Goal: Task Accomplishment & Management: Use online tool/utility

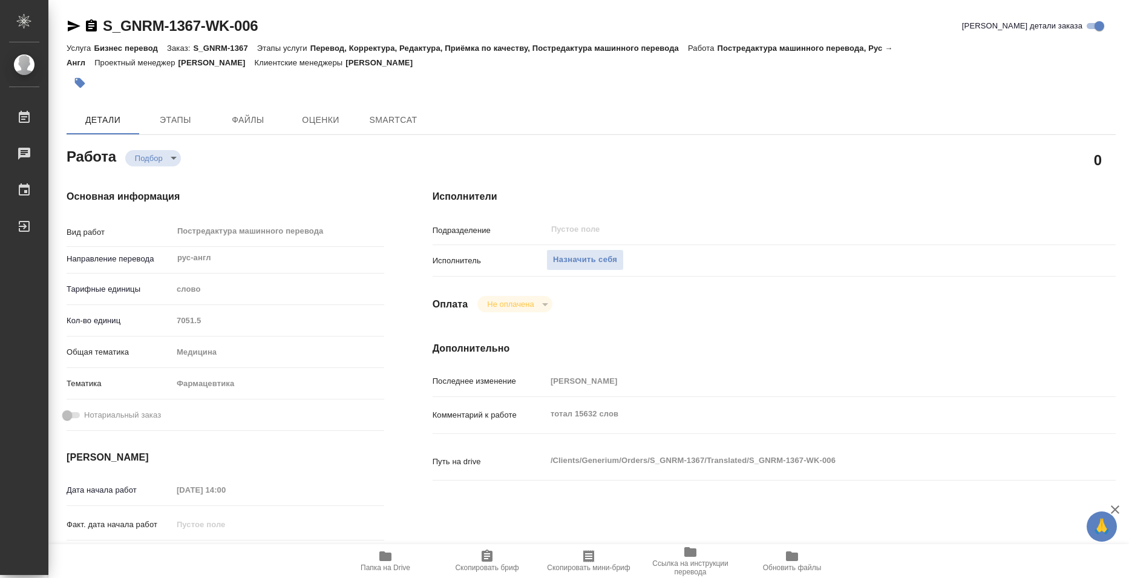
type textarea "x"
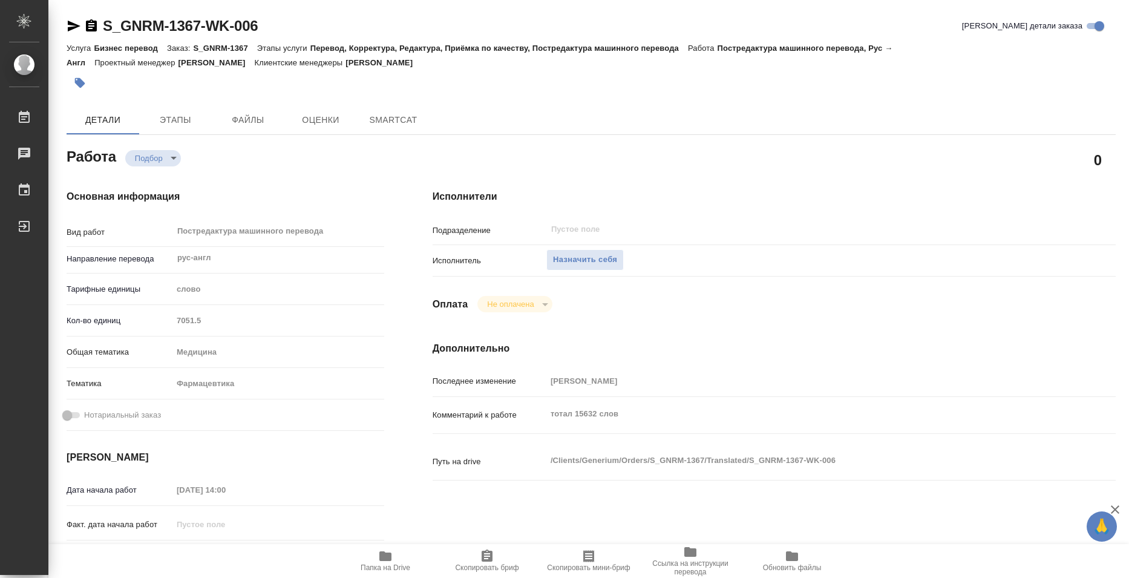
type textarea "x"
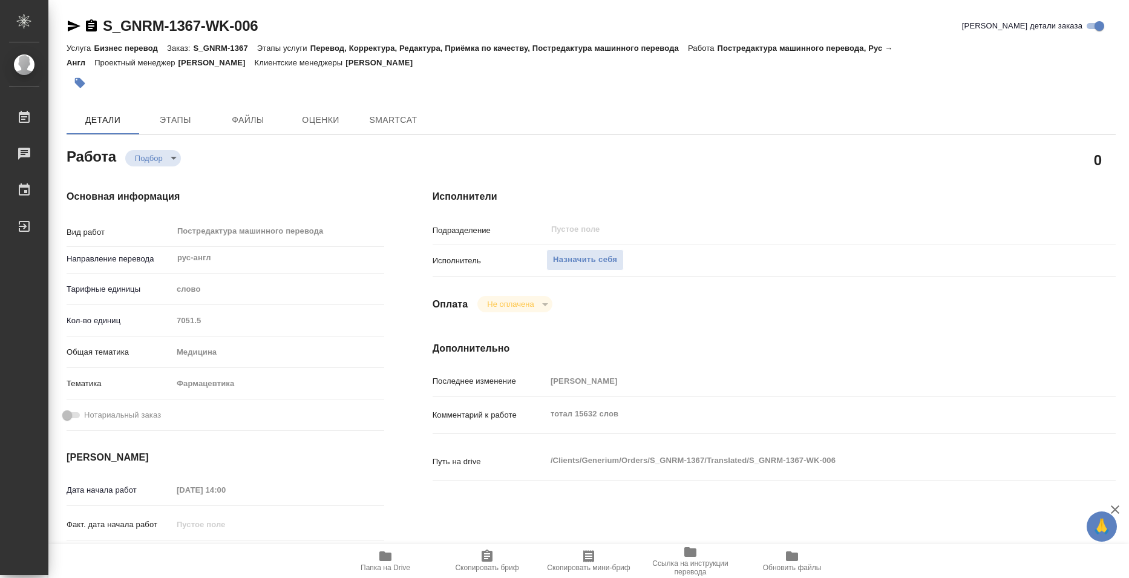
type textarea "x"
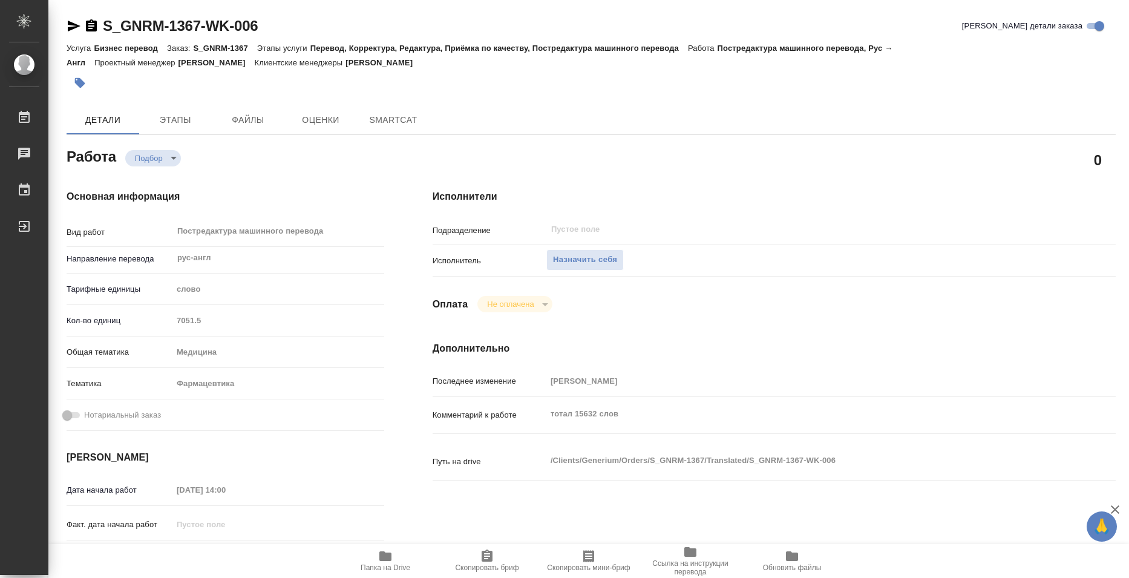
type textarea "x"
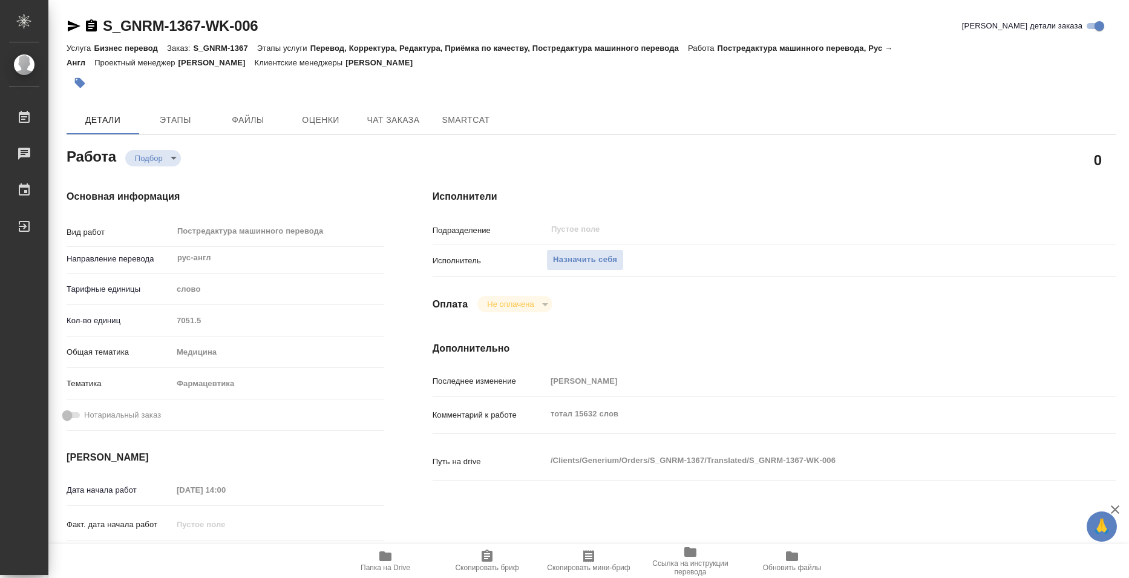
type textarea "x"
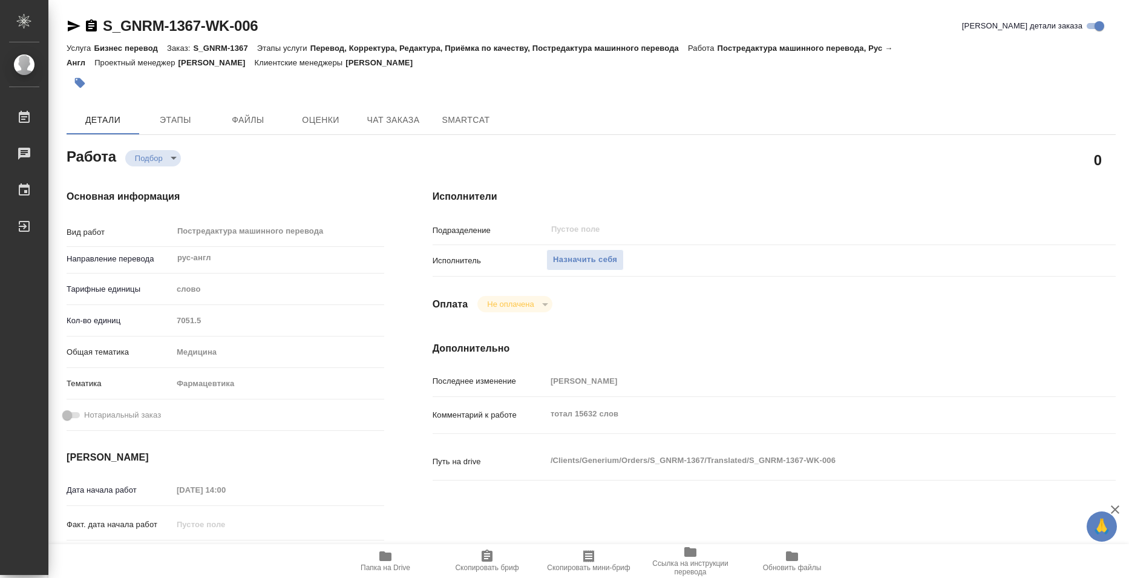
click at [390, 553] on icon "button" at bounding box center [385, 556] width 12 height 10
type textarea "x"
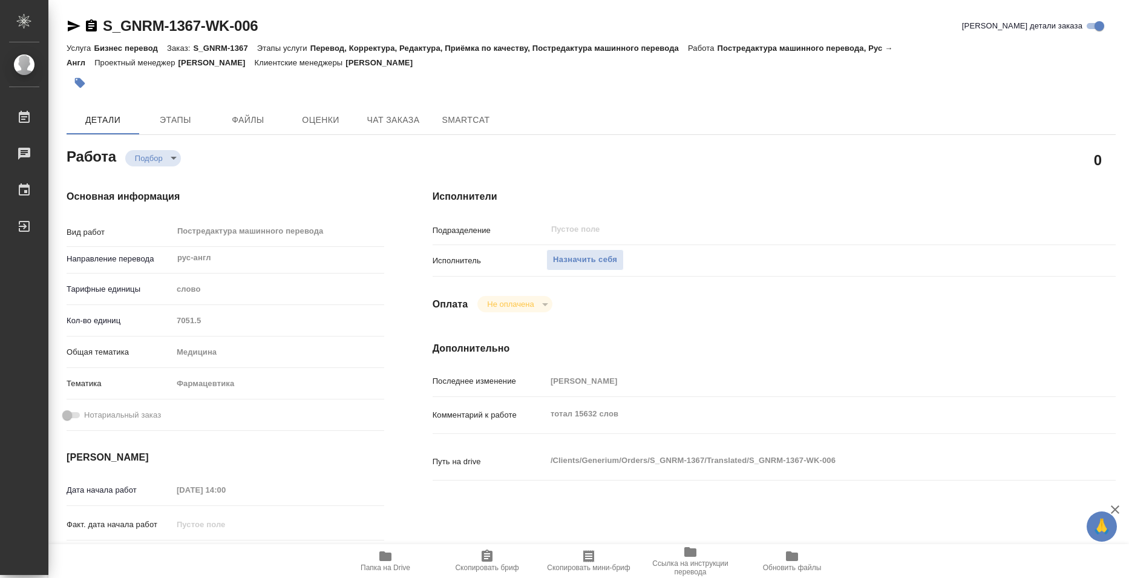
type textarea "x"
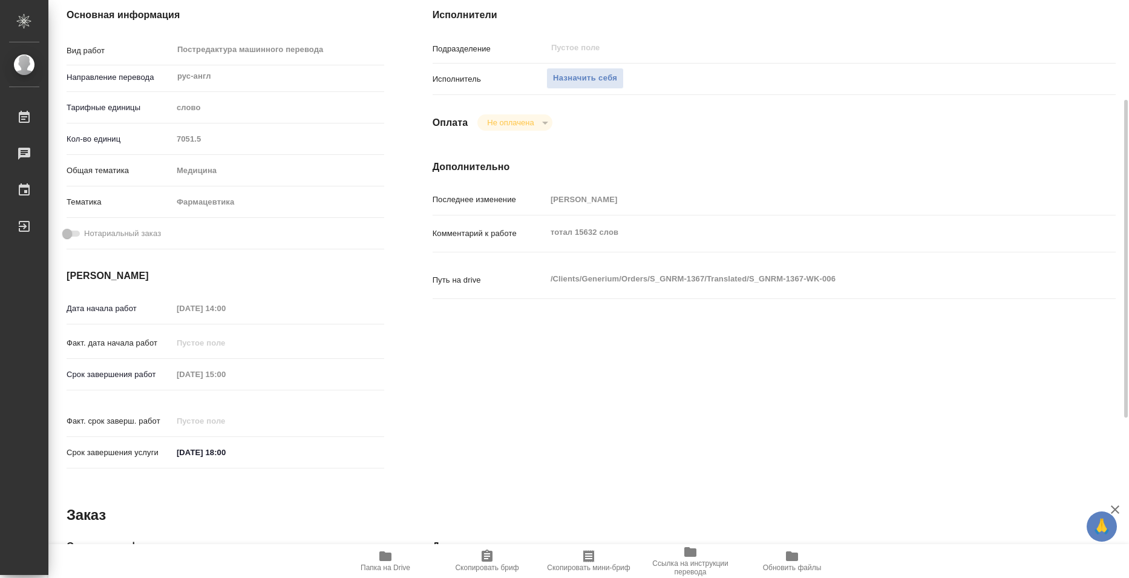
click at [393, 556] on span "Папка на Drive" at bounding box center [385, 560] width 87 height 23
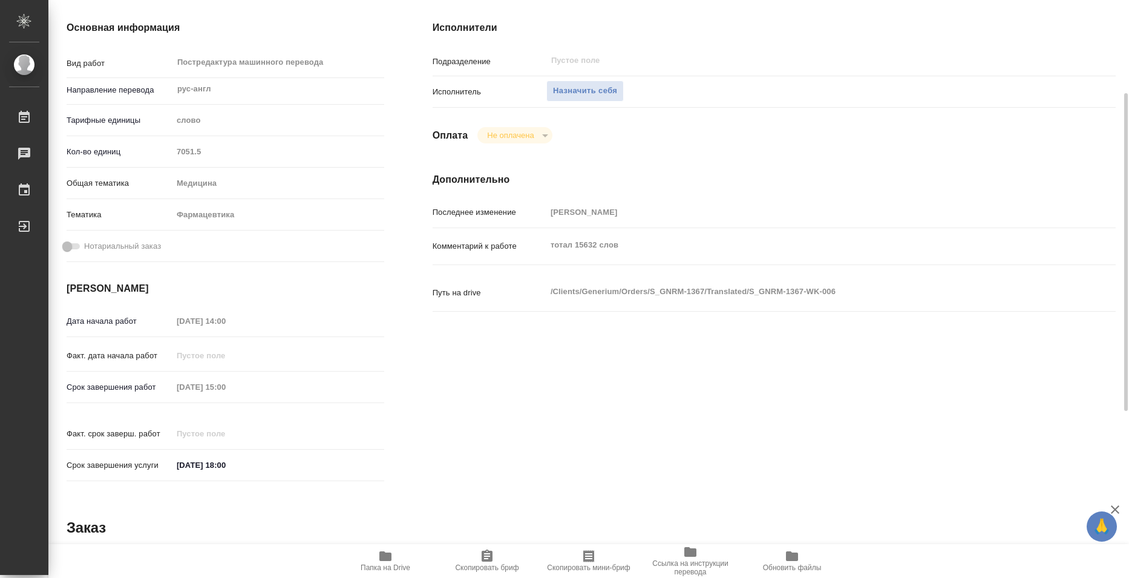
scroll to position [108, 0]
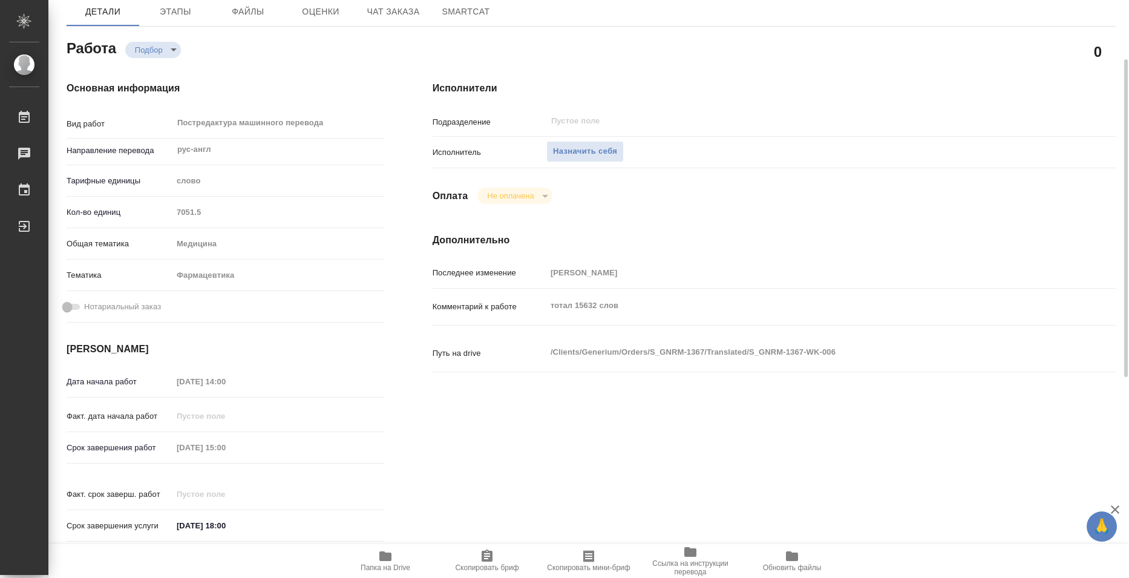
click at [390, 556] on icon "button" at bounding box center [385, 556] width 12 height 10
click at [589, 156] on span "Назначить себя" at bounding box center [585, 152] width 64 height 14
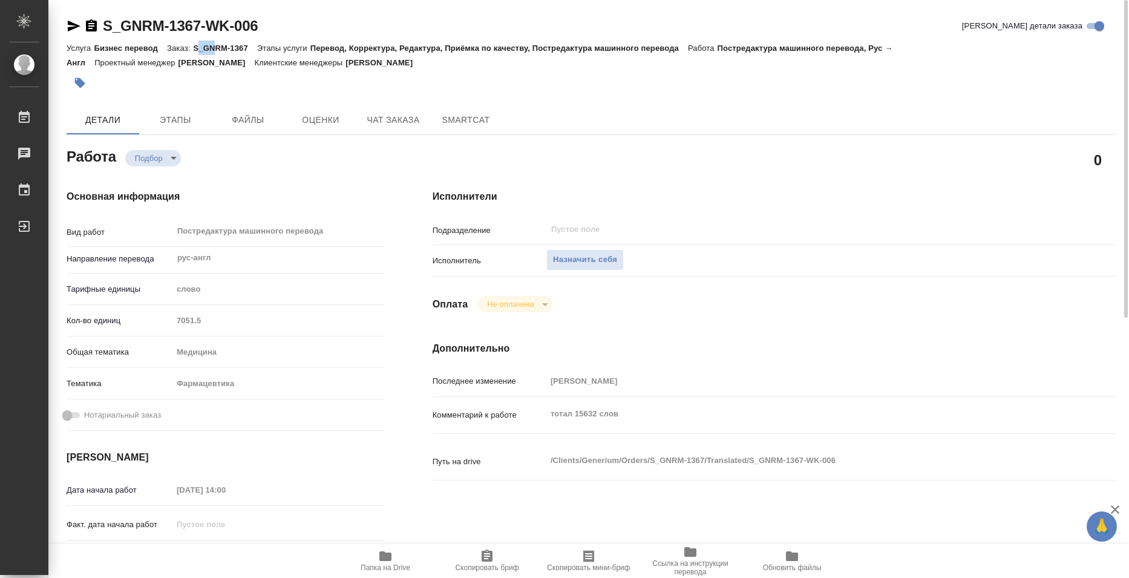
drag, startPoint x: 196, startPoint y: 47, endPoint x: 218, endPoint y: 47, distance: 21.8
click at [218, 47] on p "S_GNRM-1367" at bounding box center [225, 48] width 64 height 9
drag, startPoint x: 194, startPoint y: 45, endPoint x: 249, endPoint y: 47, distance: 55.1
click at [249, 47] on p "S_GNRM-1367" at bounding box center [225, 48] width 64 height 9
copy p "S_GNRM-1367"
